Goal: Task Accomplishment & Management: Manage account settings

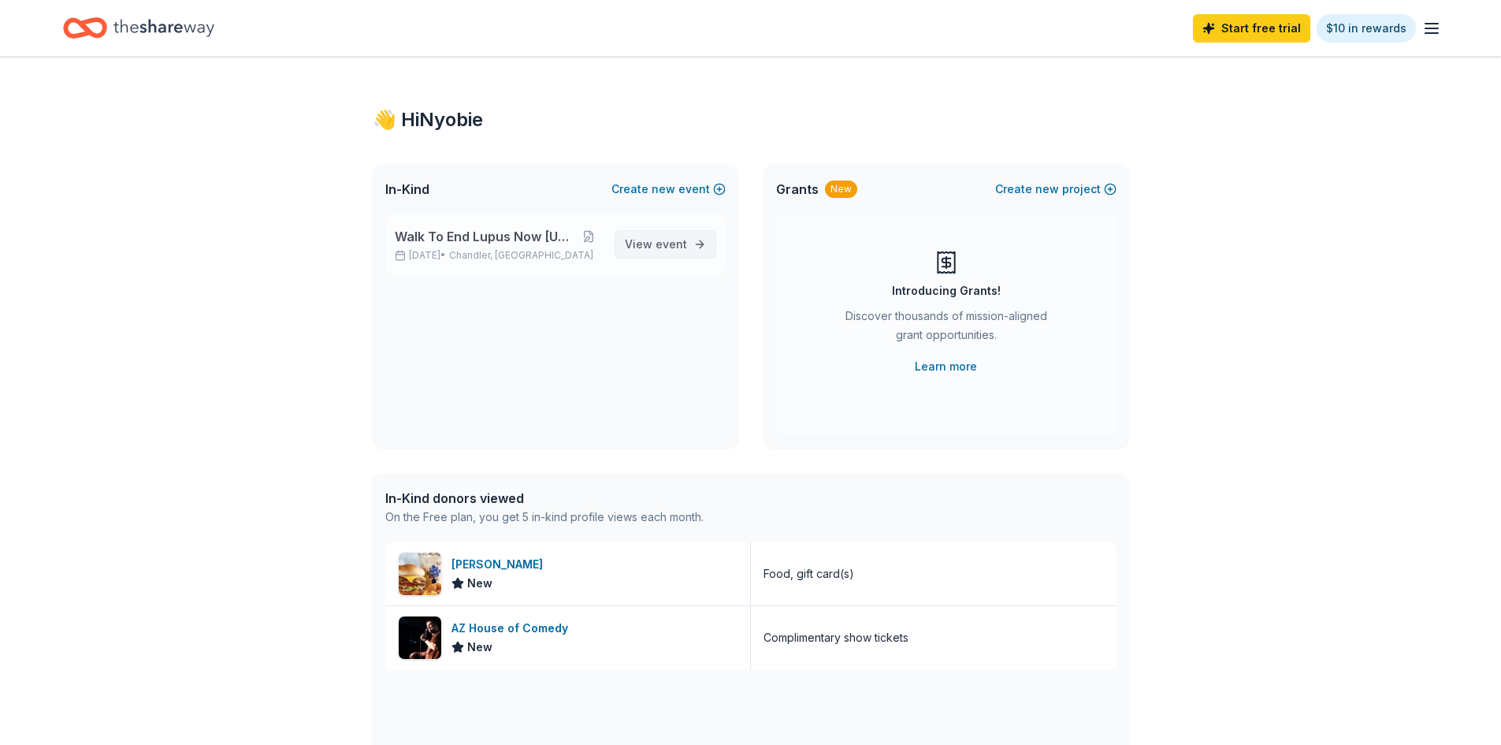
click at [686, 241] on span "event" at bounding box center [672, 243] width 32 height 13
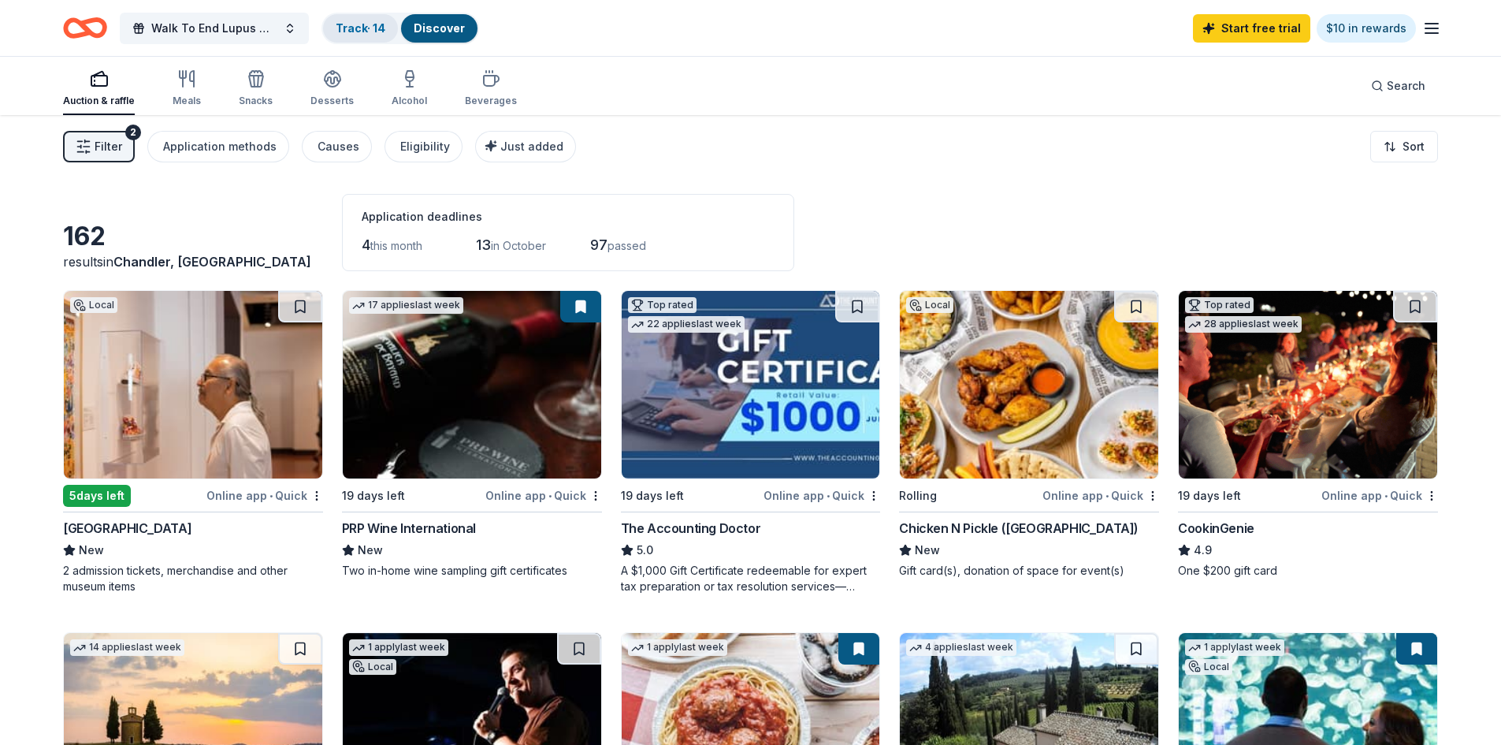
click at [346, 22] on link "Track · 14" at bounding box center [361, 27] width 50 height 13
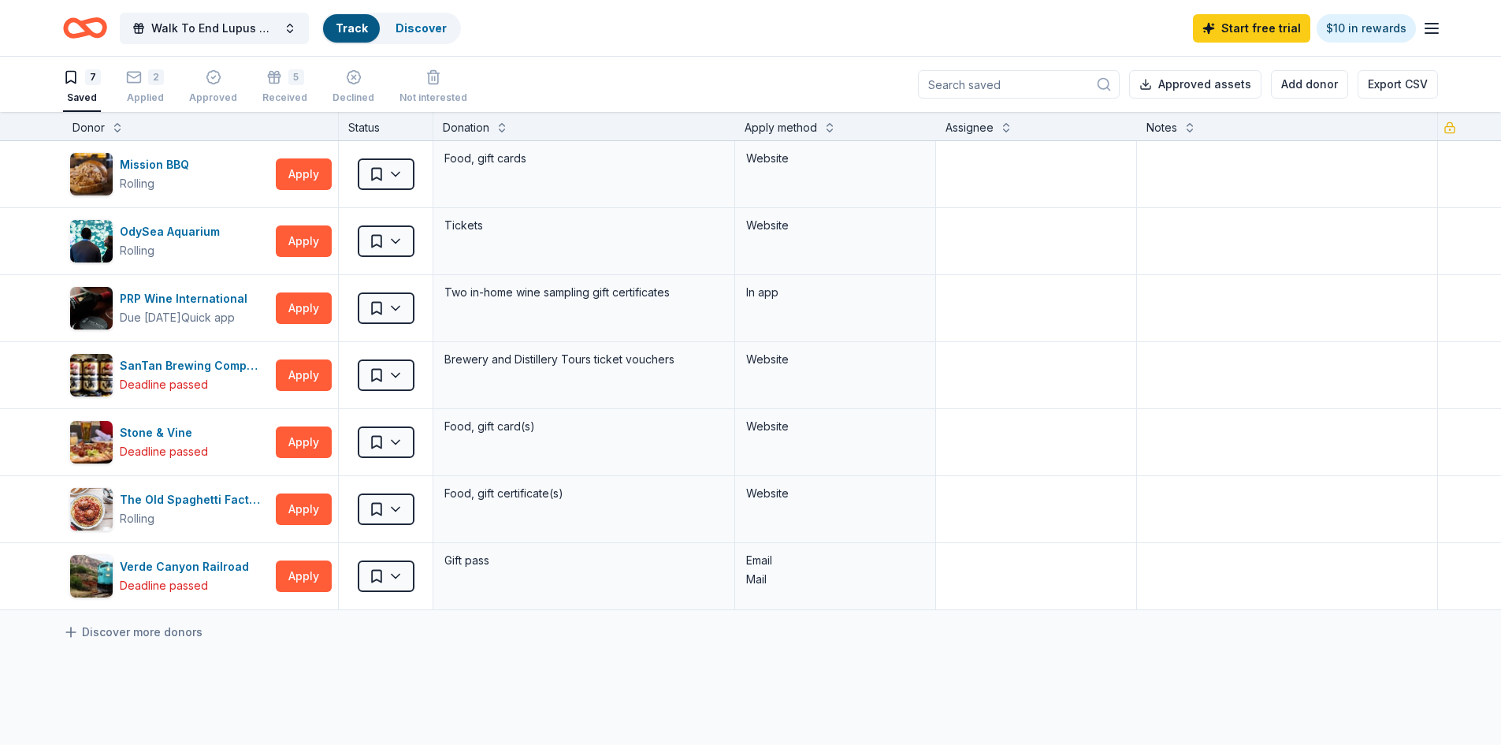
scroll to position [1, 0]
click at [279, 93] on div "Received" at bounding box center [284, 97] width 45 height 13
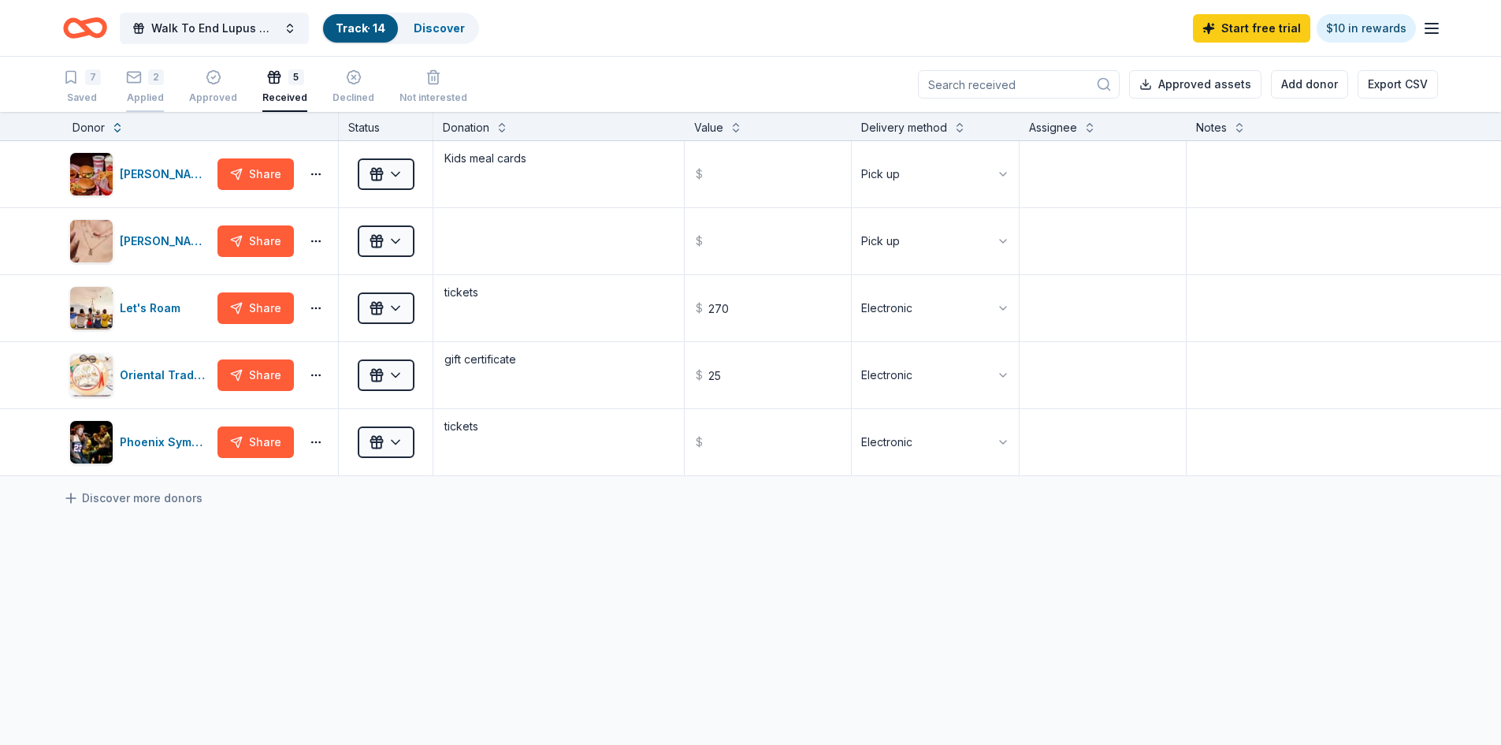
click at [147, 87] on div "2 Applied" at bounding box center [145, 86] width 38 height 35
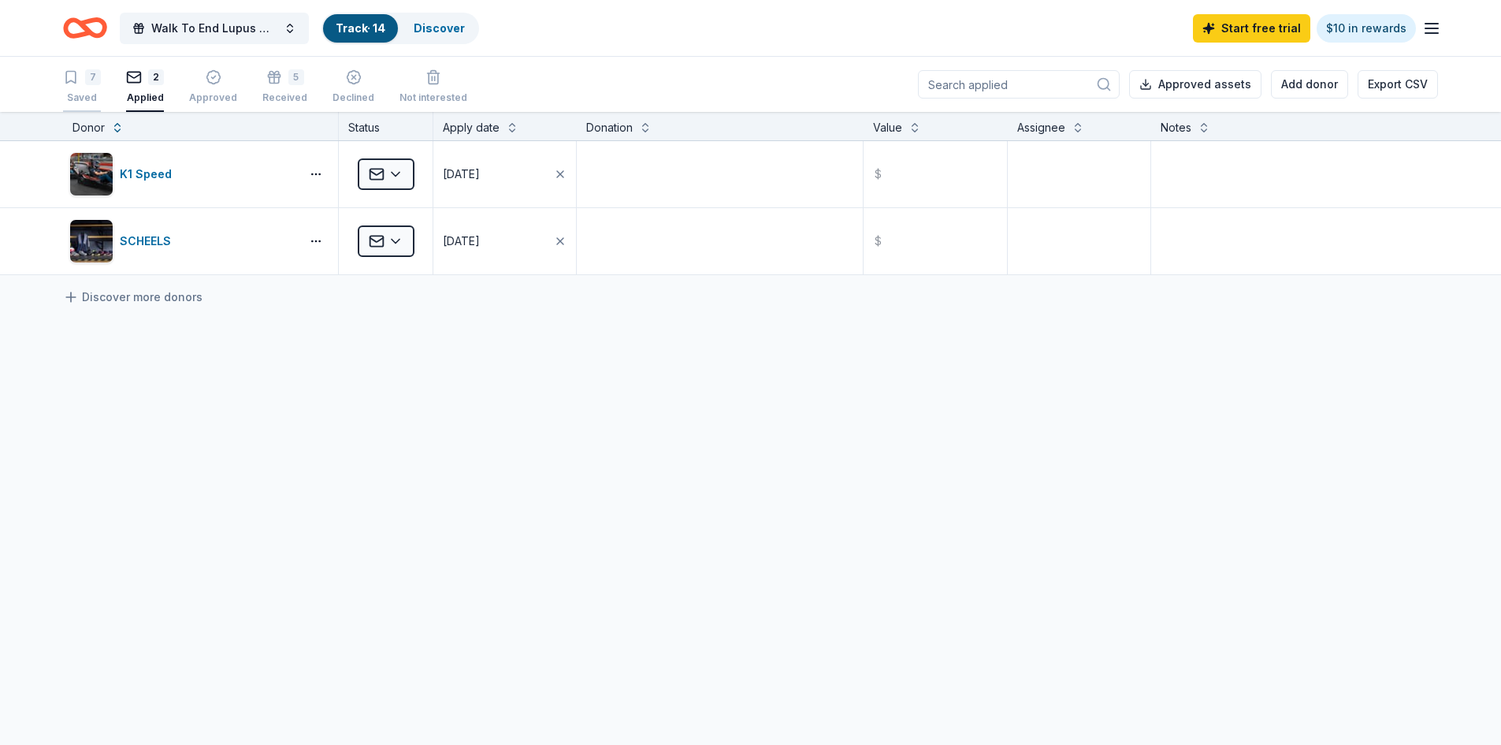
click at [80, 89] on div "7 Saved" at bounding box center [82, 86] width 38 height 35
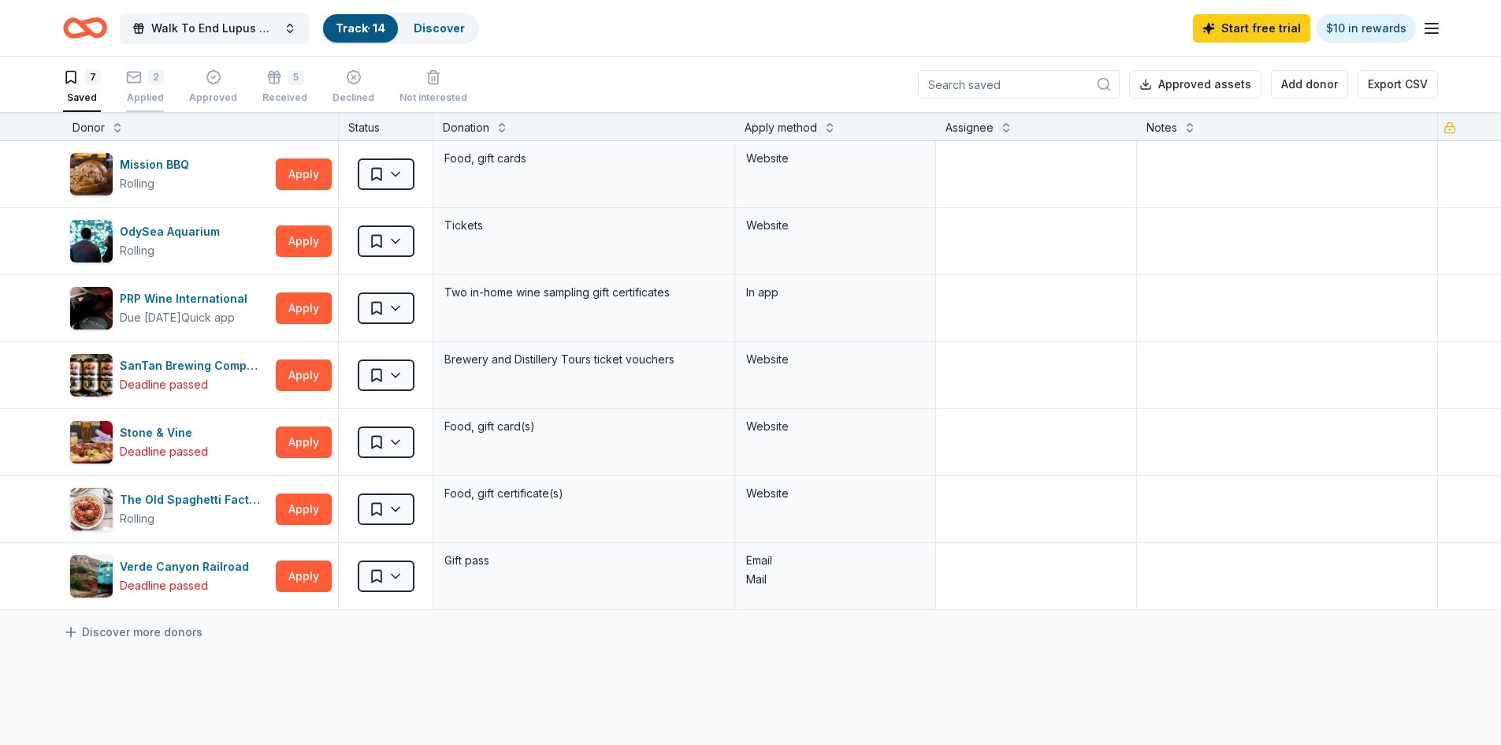
click at [147, 90] on div "2 Applied" at bounding box center [145, 86] width 38 height 35
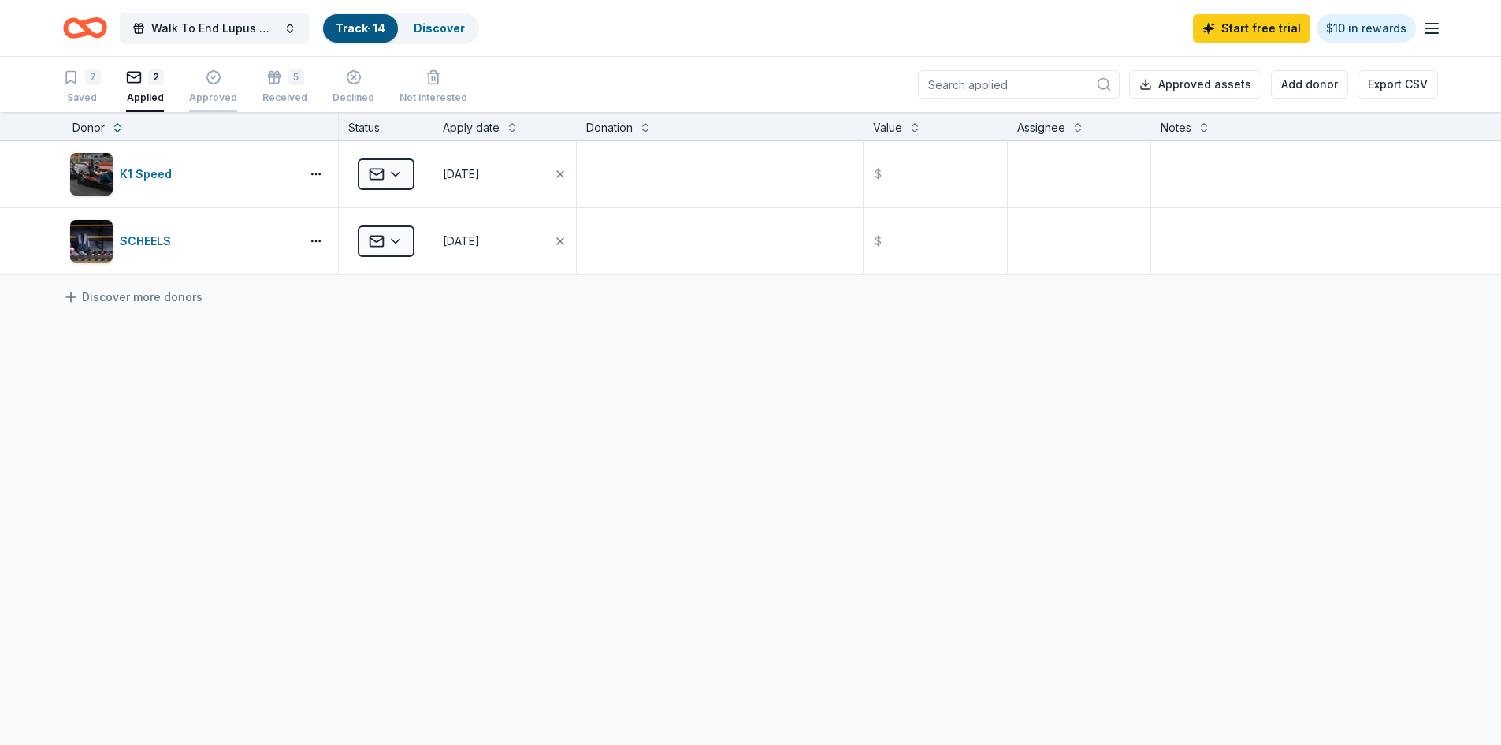
click at [203, 93] on div "Approved" at bounding box center [213, 97] width 48 height 13
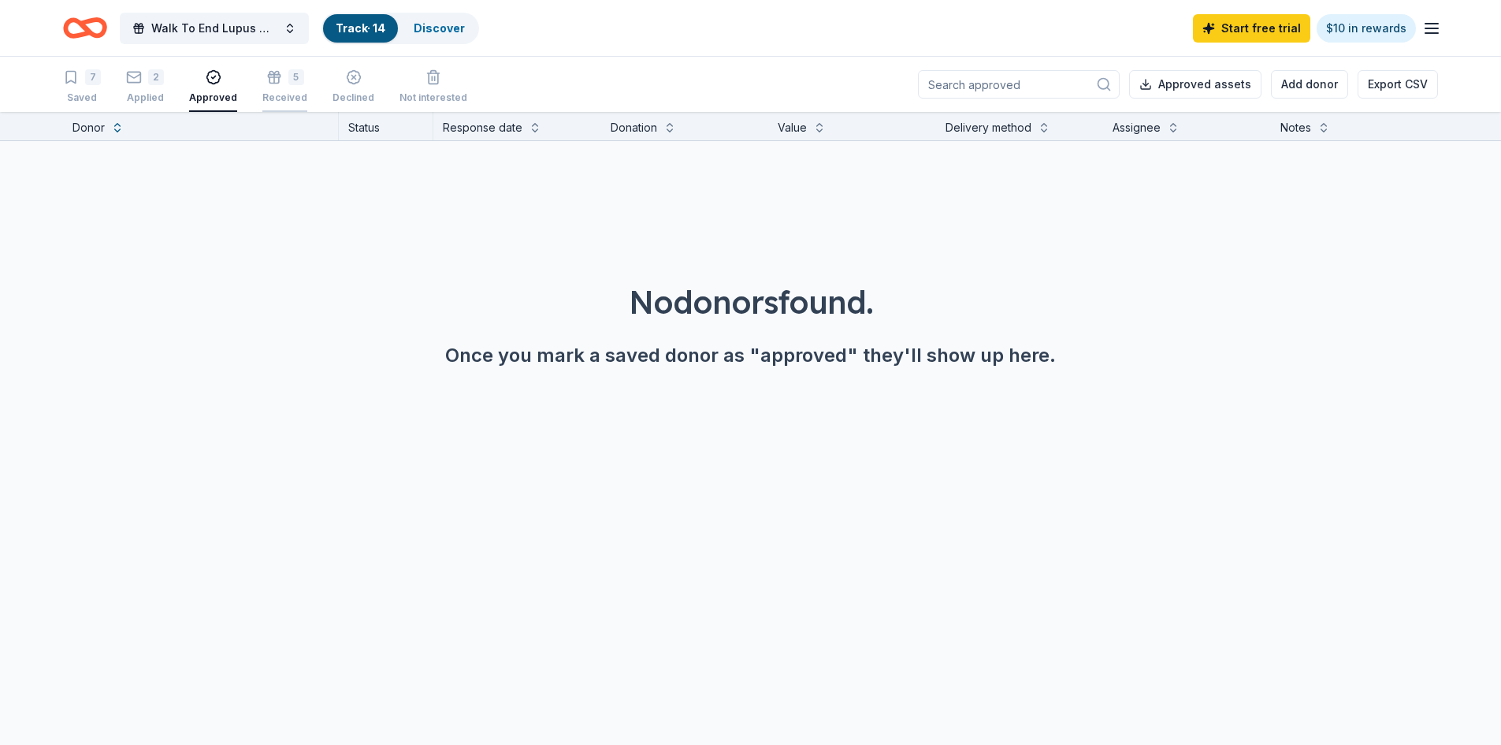
click at [269, 95] on div "Received" at bounding box center [284, 97] width 45 height 13
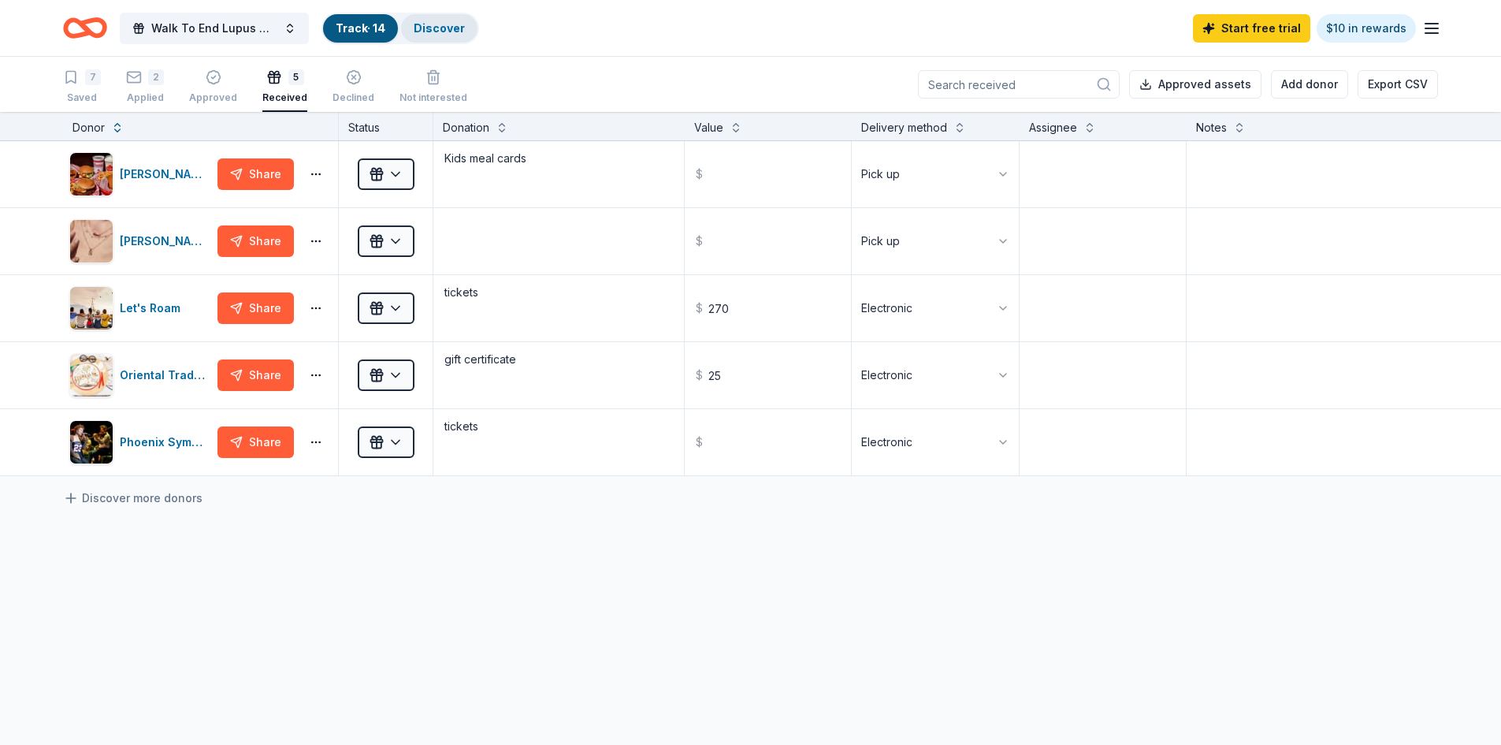
click at [450, 21] on link "Discover" at bounding box center [439, 27] width 51 height 13
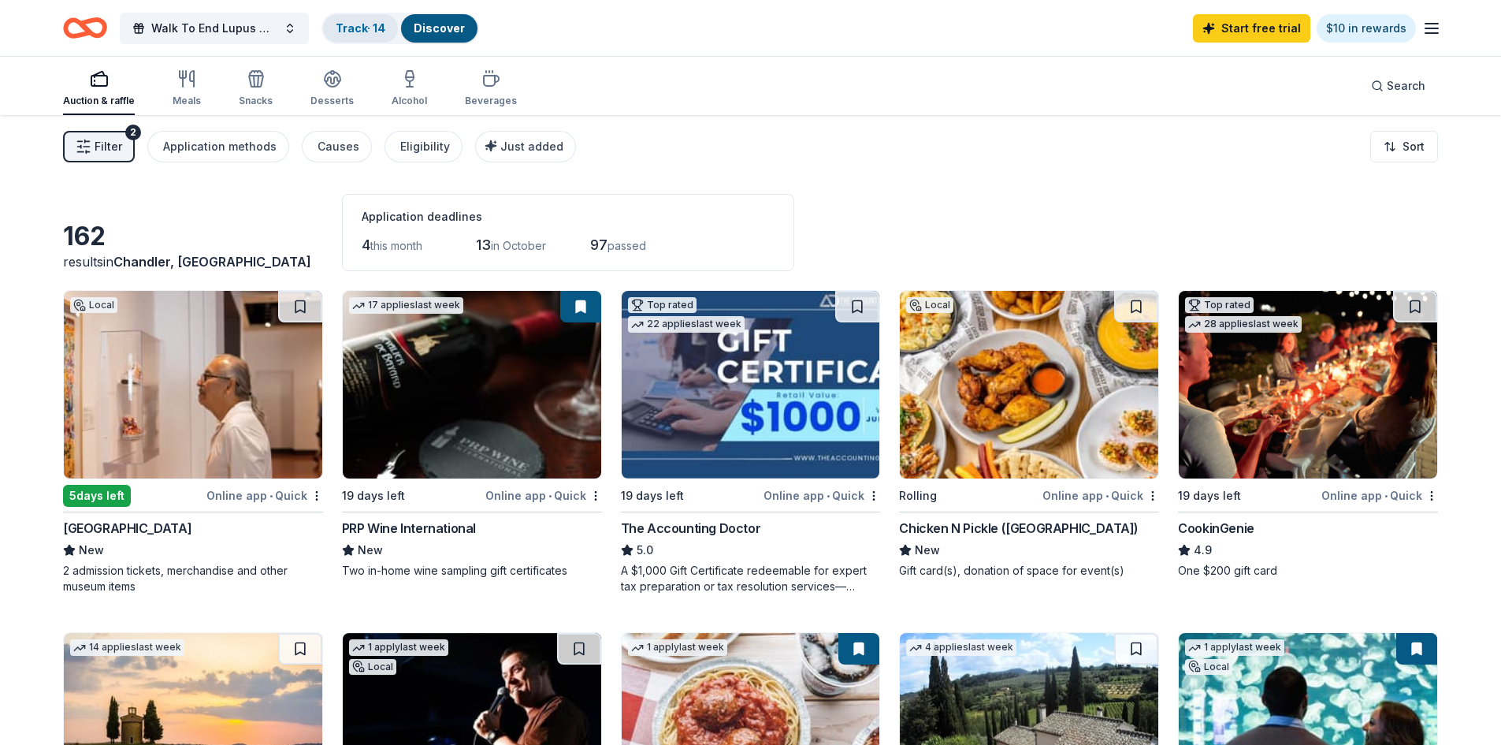
click at [355, 30] on link "Track · 14" at bounding box center [361, 27] width 50 height 13
click at [365, 29] on link "Track · 14" at bounding box center [361, 27] width 50 height 13
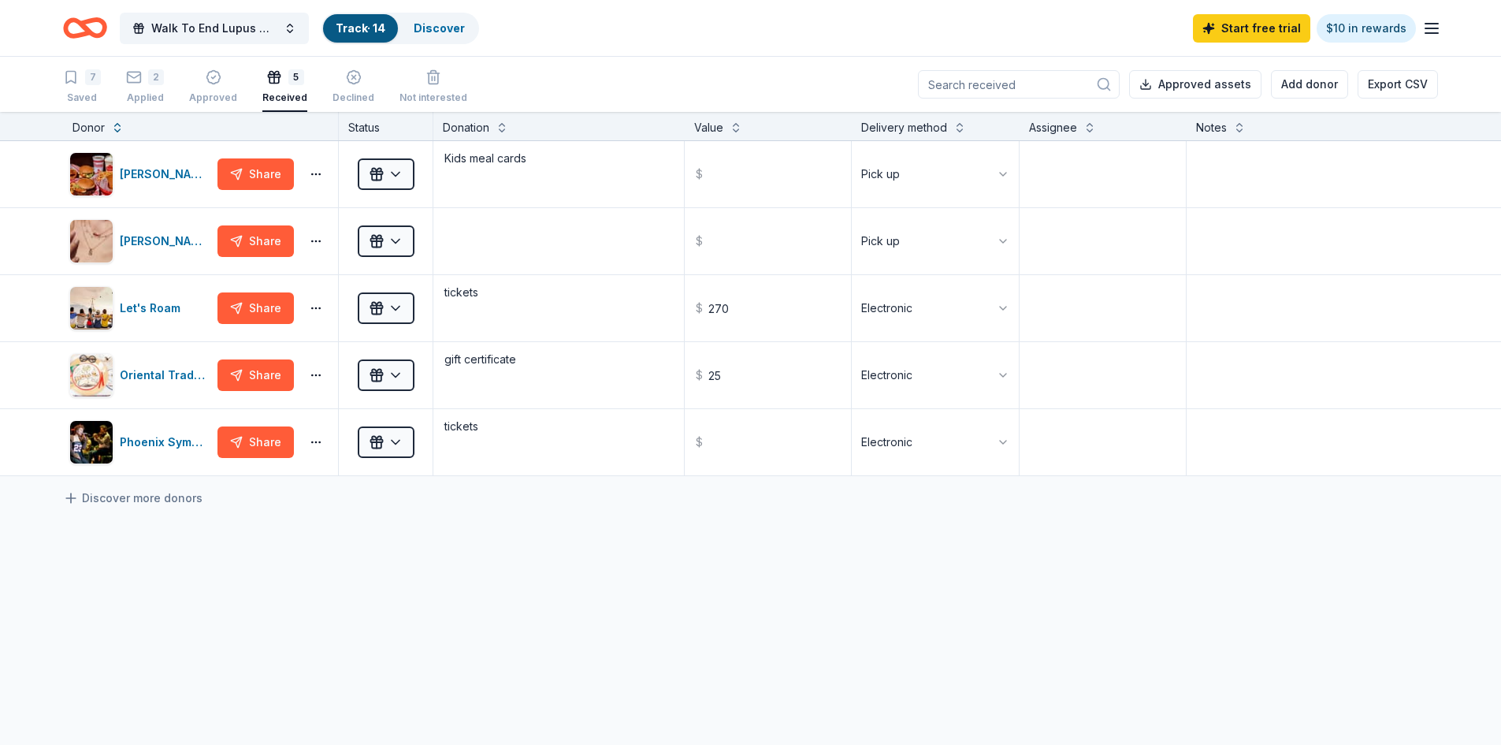
click at [366, 19] on div "Track · 14" at bounding box center [360, 28] width 75 height 28
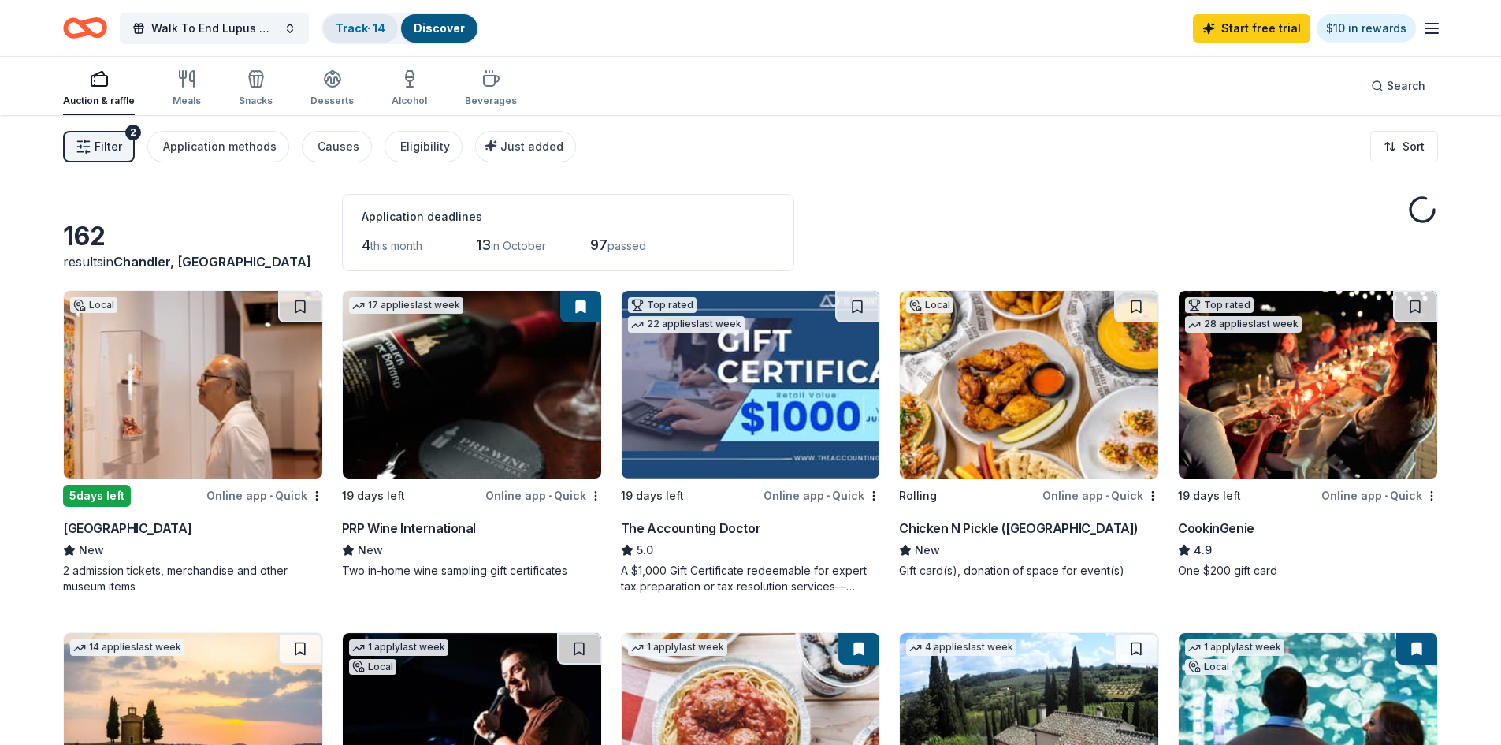
click at [366, 27] on link "Track · 14" at bounding box center [361, 27] width 50 height 13
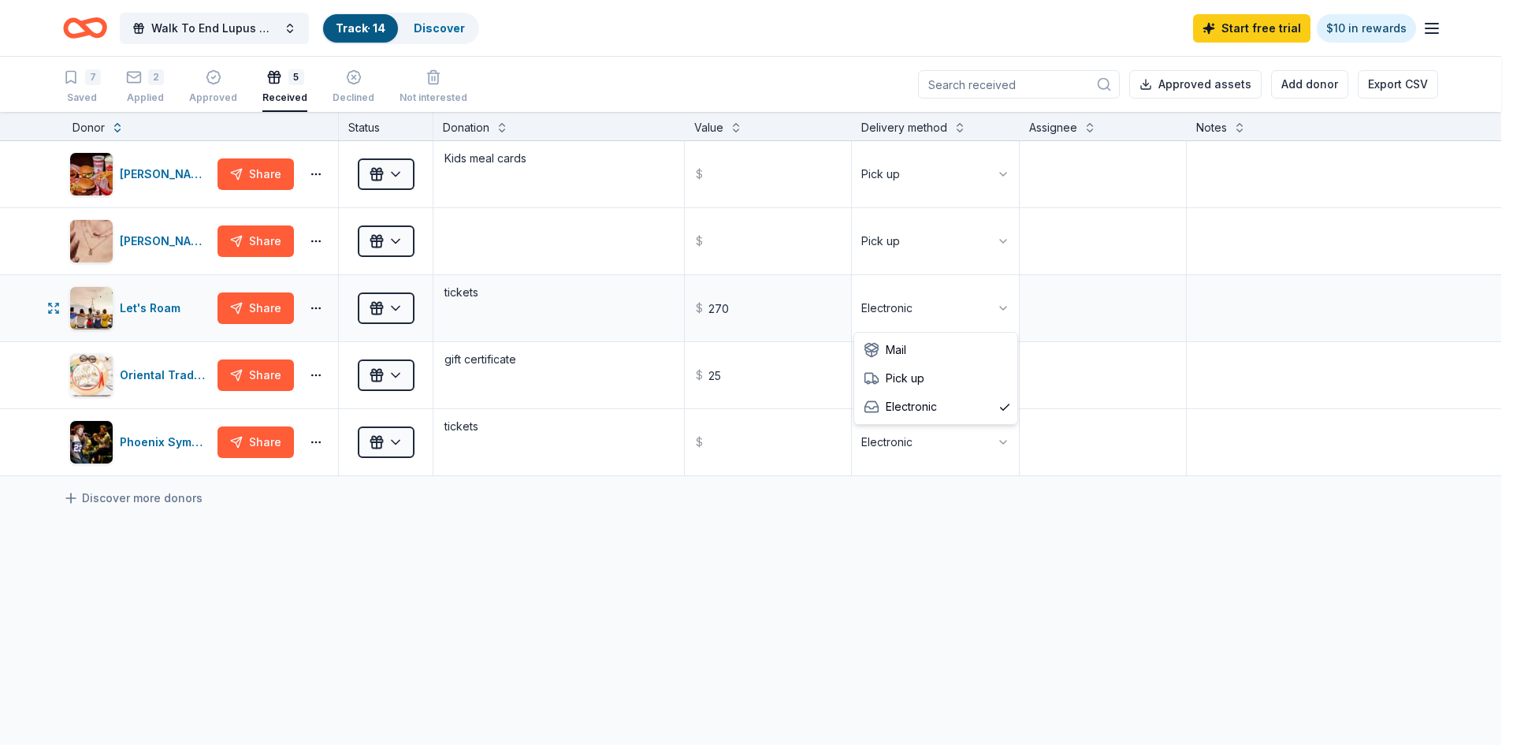
click at [990, 310] on html "Walk To End Lupus Now [US_STATE] Track · 14 Discover Start free trial $10 in re…" at bounding box center [756, 372] width 1513 height 745
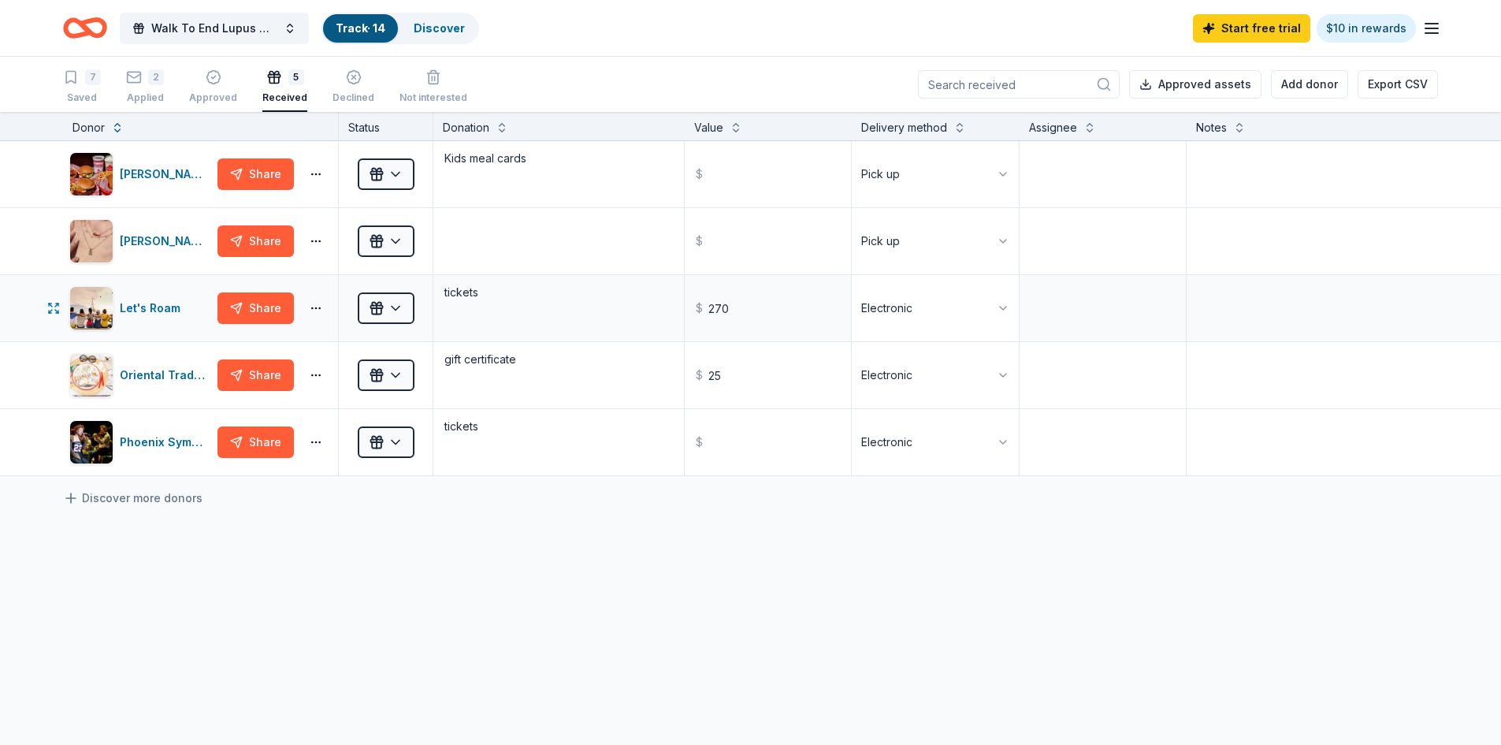
click at [990, 310] on html "Walk To End Lupus Now [US_STATE] Track · 14 Discover Start free trial $10 in re…" at bounding box center [750, 372] width 1501 height 745
